Goal: Task Accomplishment & Management: Manage account settings

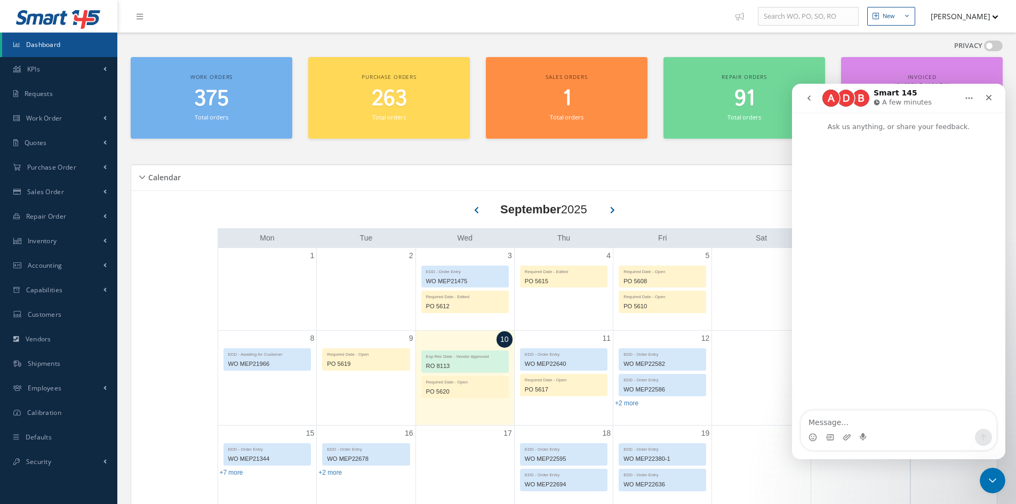
click at [984, 18] on button "[PERSON_NAME]" at bounding box center [960, 16] width 78 height 21
click at [990, 101] on div "Close" at bounding box center [988, 97] width 19 height 19
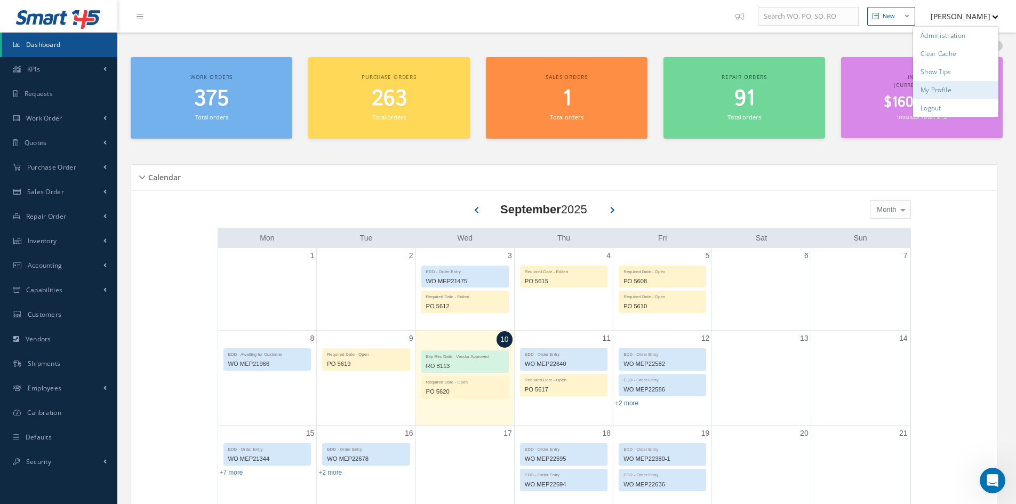
click at [936, 88] on link "My Profile" at bounding box center [955, 90] width 85 height 18
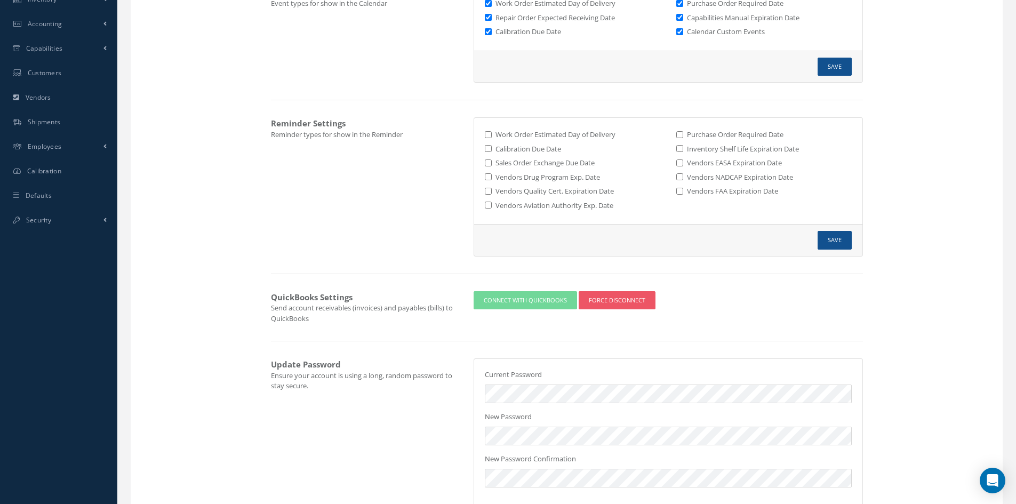
scroll to position [267, 0]
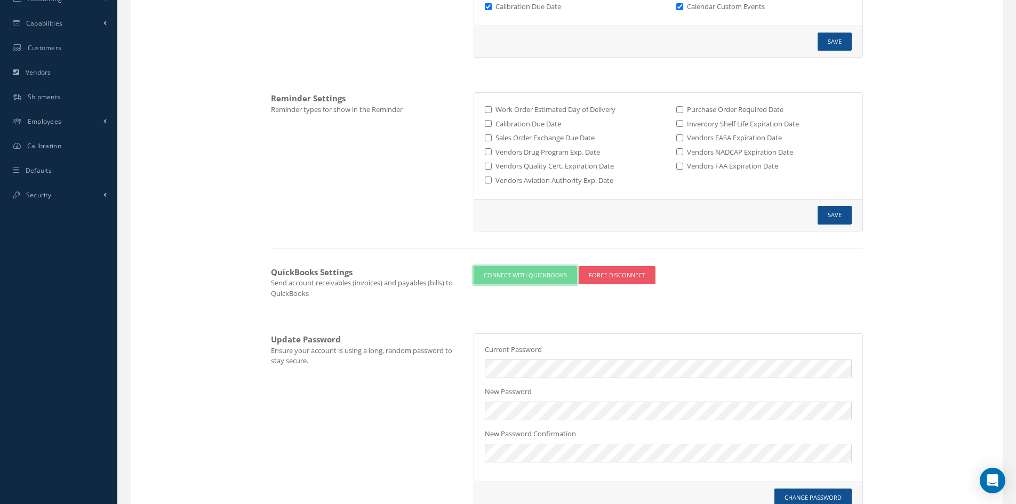
click at [528, 276] on link "Connect with Quickbooks" at bounding box center [525, 275] width 103 height 19
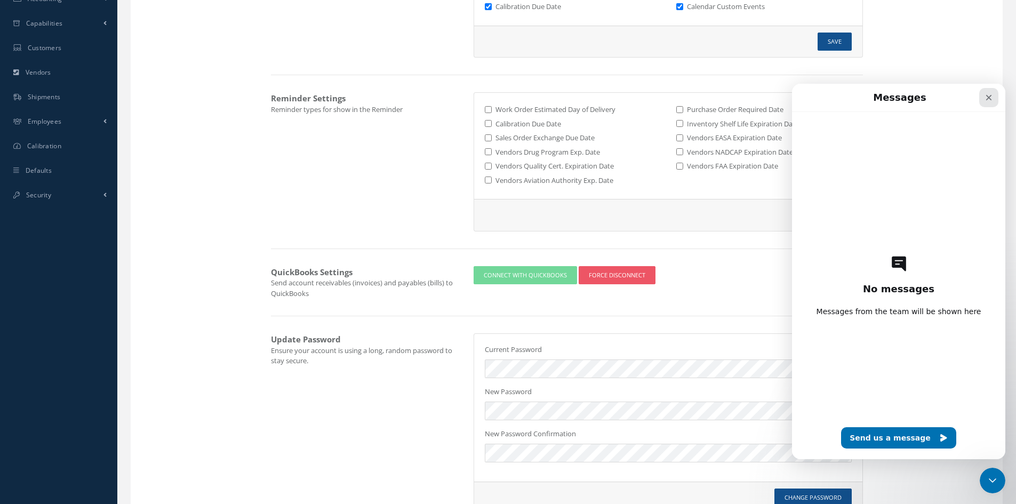
click at [987, 96] on icon "Close" at bounding box center [989, 98] width 6 height 6
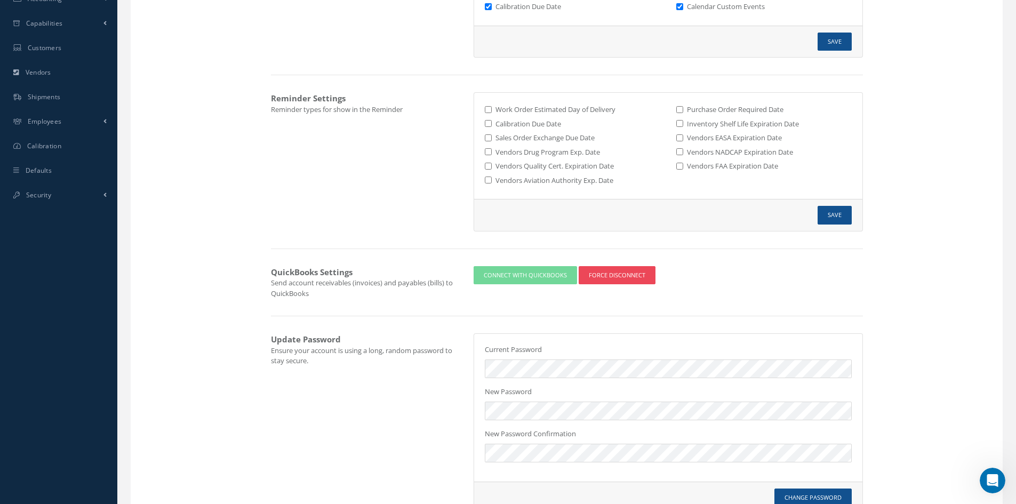
click at [604, 274] on link "Force Disconnect" at bounding box center [617, 275] width 77 height 19
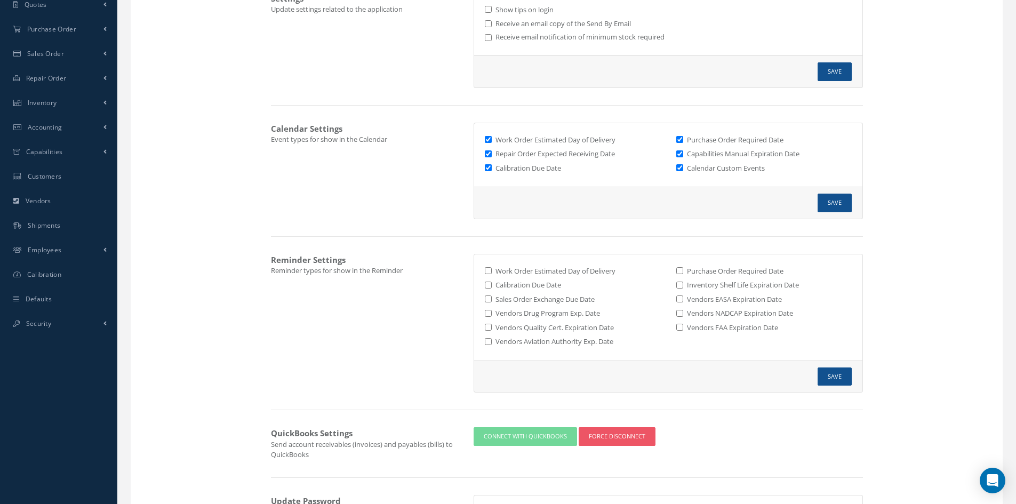
scroll to position [213, 0]
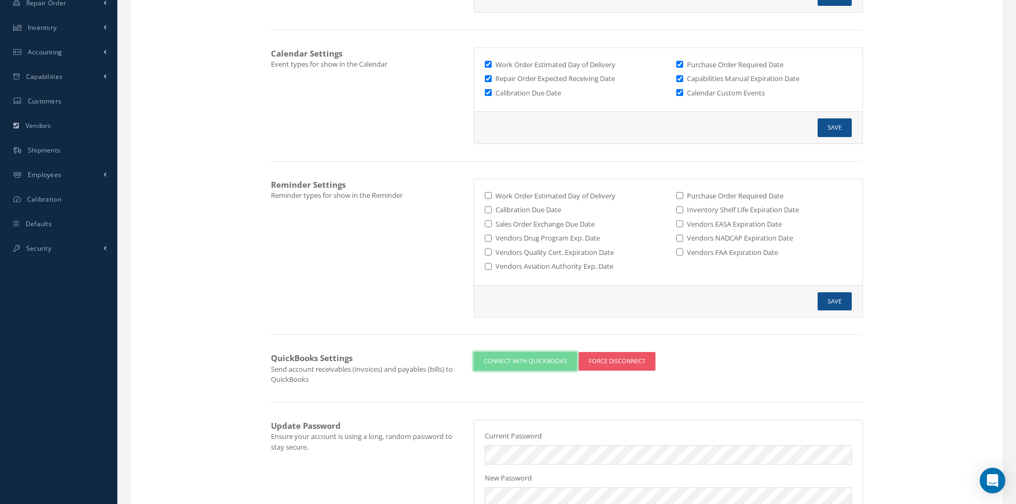
click at [507, 363] on link "Connect with Quickbooks" at bounding box center [525, 361] width 103 height 19
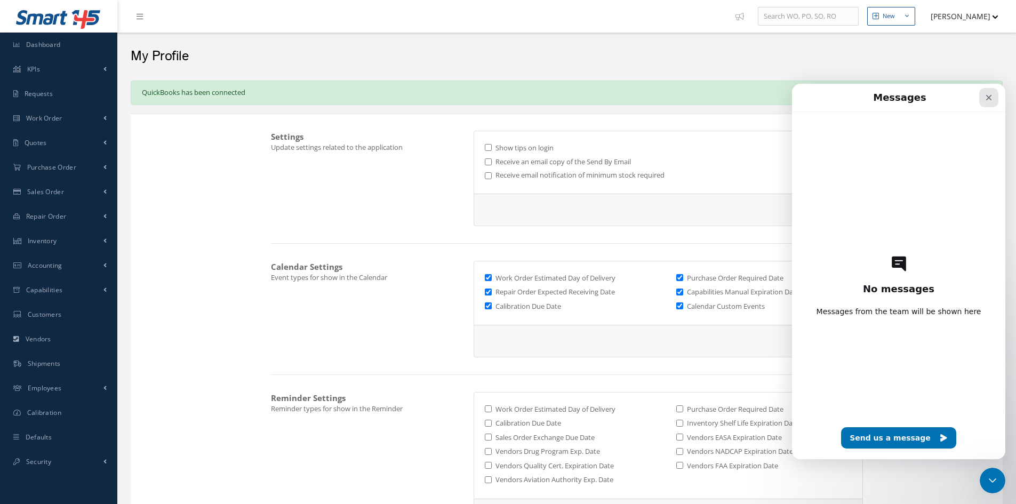
click at [990, 98] on icon "Close" at bounding box center [989, 98] width 6 height 6
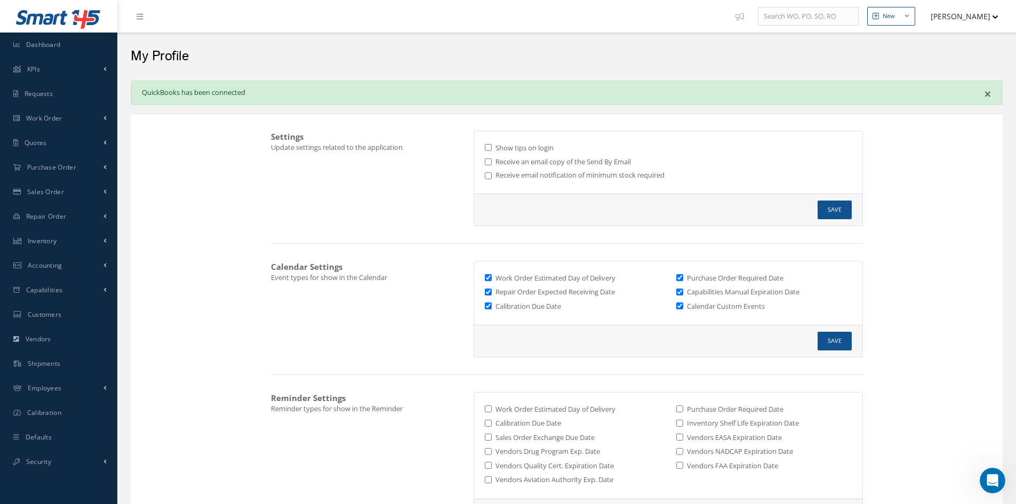
click at [987, 19] on button "[PERSON_NAME]" at bounding box center [960, 16] width 78 height 21
click at [941, 110] on link "Logout" at bounding box center [955, 108] width 85 height 18
